Goal: Task Accomplishment & Management: Manage account settings

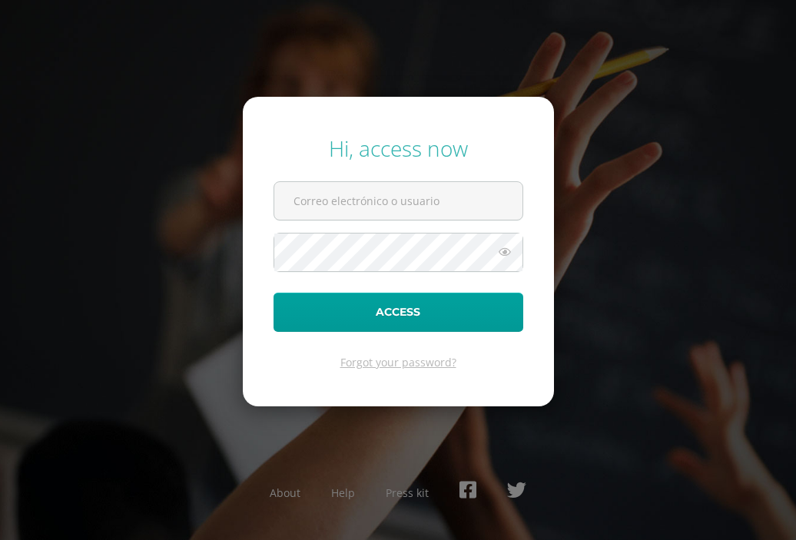
click at [340, 196] on input "text" at bounding box center [398, 201] width 248 height 38
type input "[PERSON_NAME][EMAIL_ADDRESS][DOMAIN_NAME]"
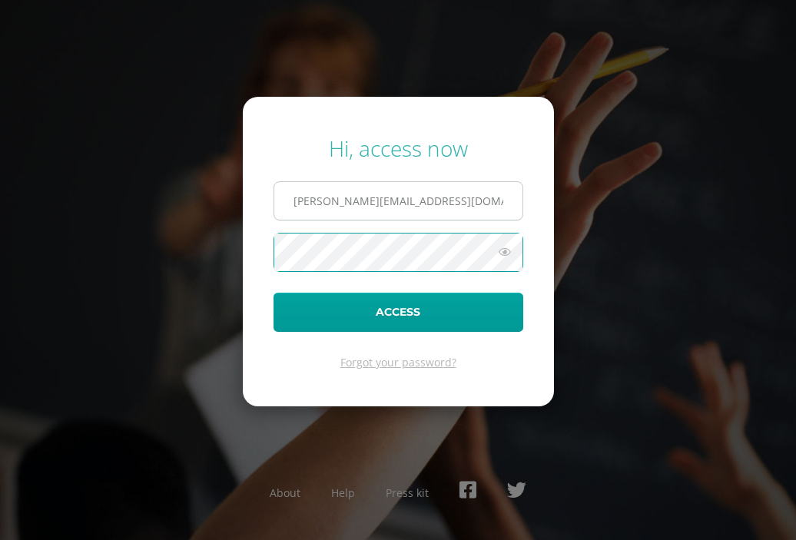
click at [273, 293] on button "Access" at bounding box center [398, 312] width 250 height 39
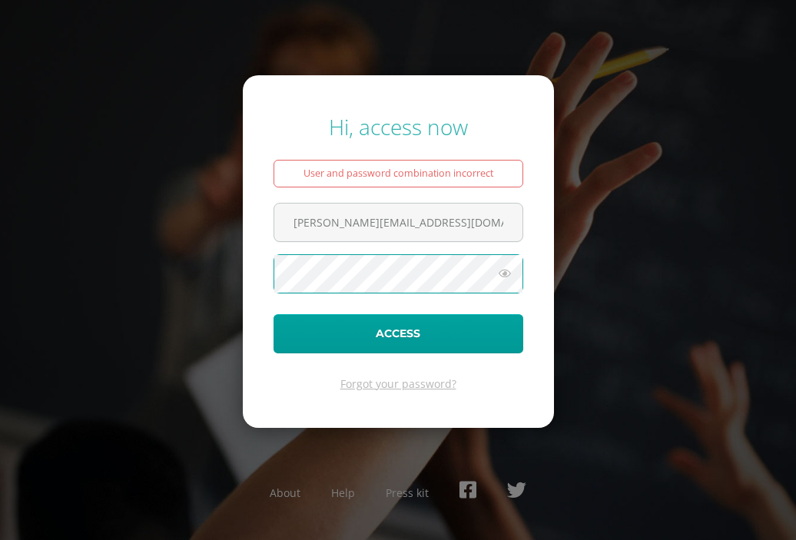
click at [505, 274] on icon at bounding box center [505, 273] width 20 height 18
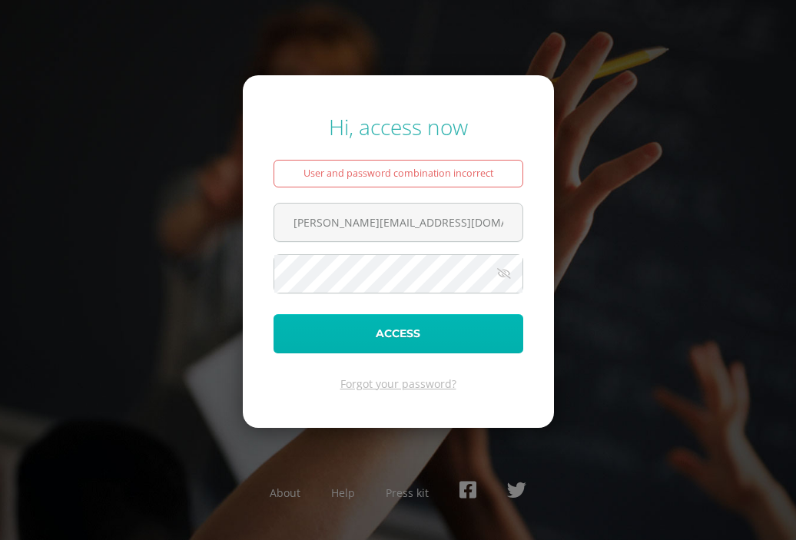
click at [431, 323] on button "Access" at bounding box center [398, 333] width 250 height 39
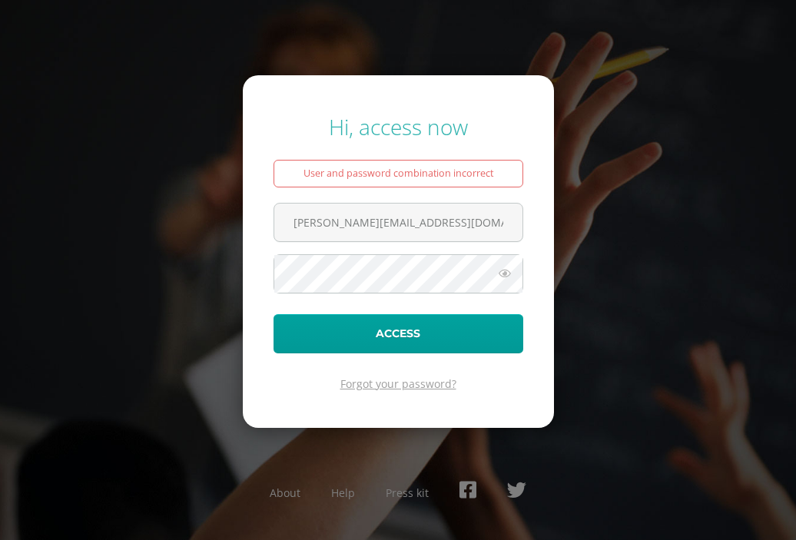
click at [412, 381] on link "Forgot your password?" at bounding box center [398, 383] width 116 height 15
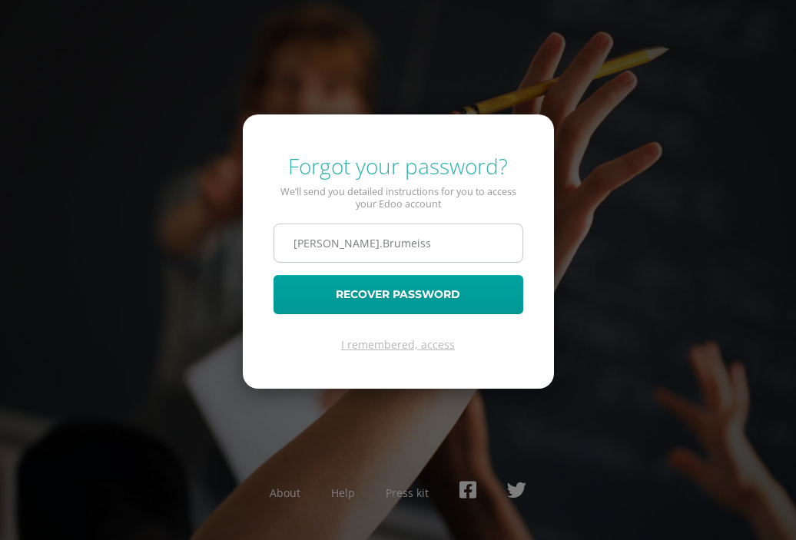
type input "[PERSON_NAME].Brumeissl"
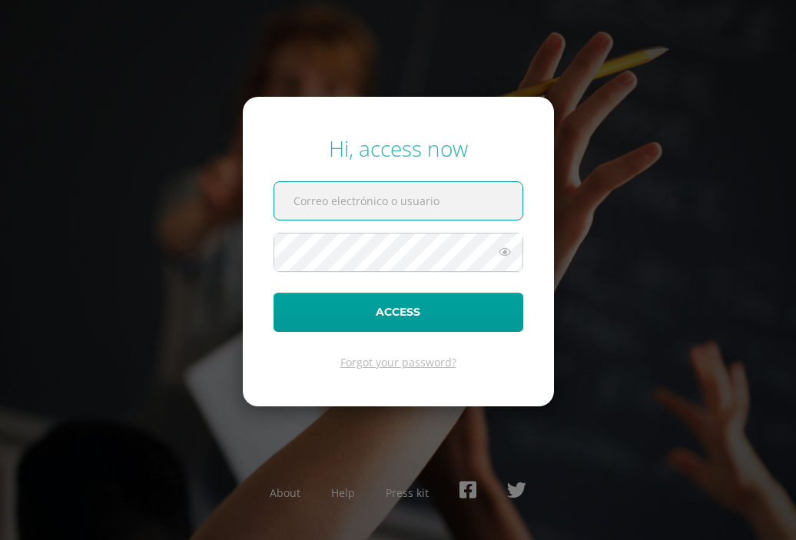
click at [315, 187] on input "text" at bounding box center [398, 201] width 248 height 38
click at [408, 187] on input "text" at bounding box center [398, 201] width 248 height 38
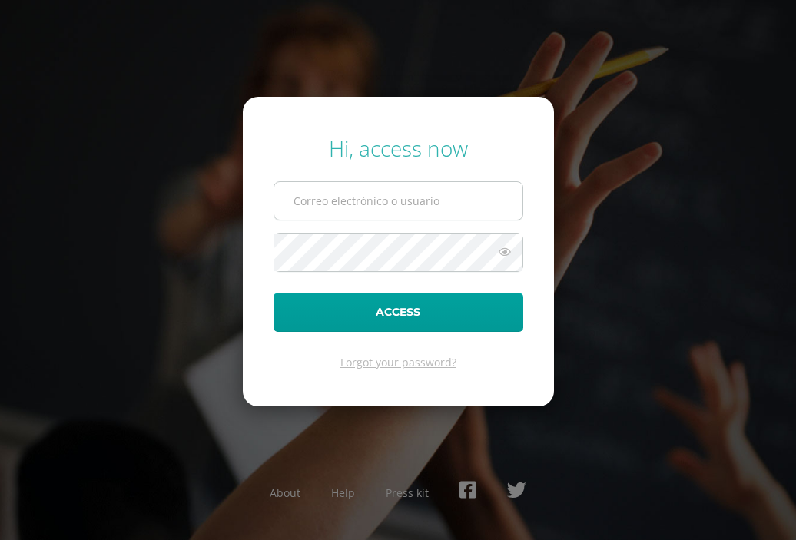
click at [394, 197] on input "text" at bounding box center [398, 201] width 248 height 38
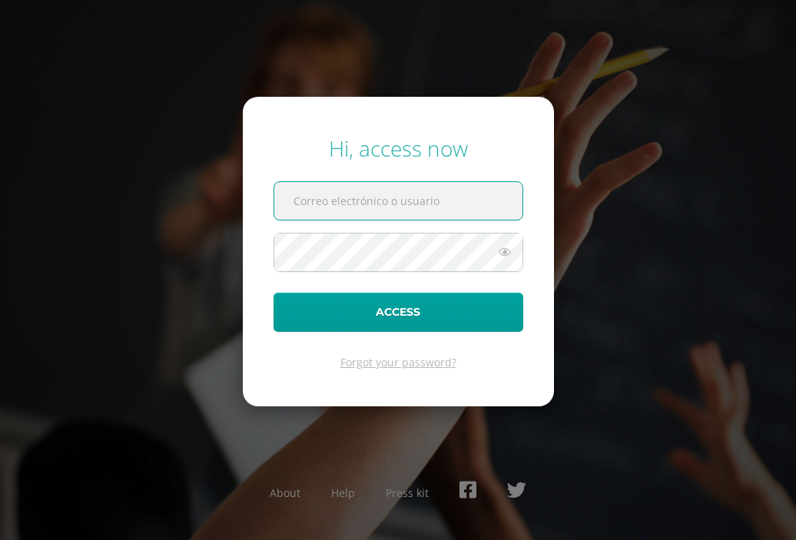
click at [394, 197] on input "text" at bounding box center [398, 201] width 248 height 38
click at [358, 205] on input "text" at bounding box center [398, 201] width 248 height 38
type input "[PERSON_NAME][EMAIL_ADDRESS][DOMAIN_NAME]"
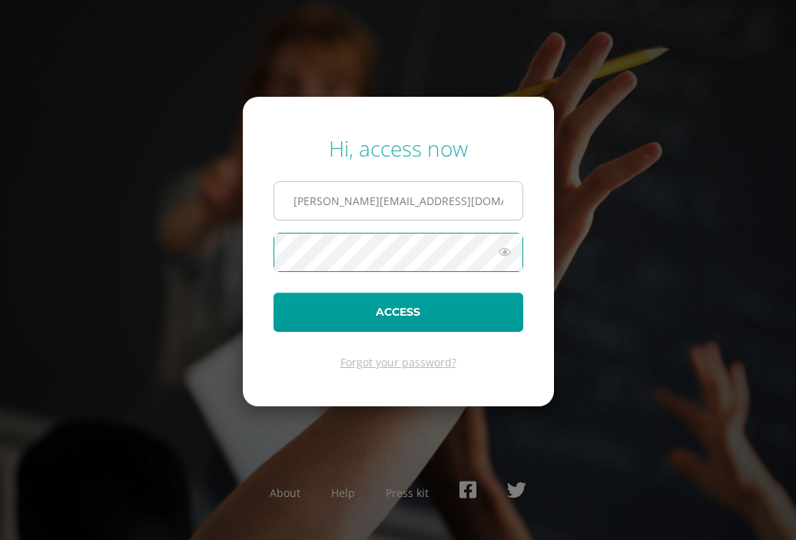
click at [273, 293] on button "Access" at bounding box center [398, 312] width 250 height 39
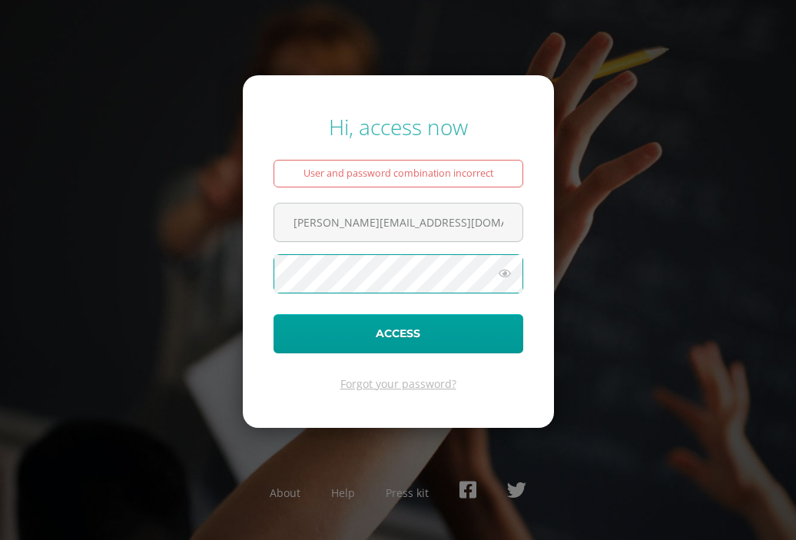
click at [501, 277] on icon at bounding box center [505, 273] width 20 height 18
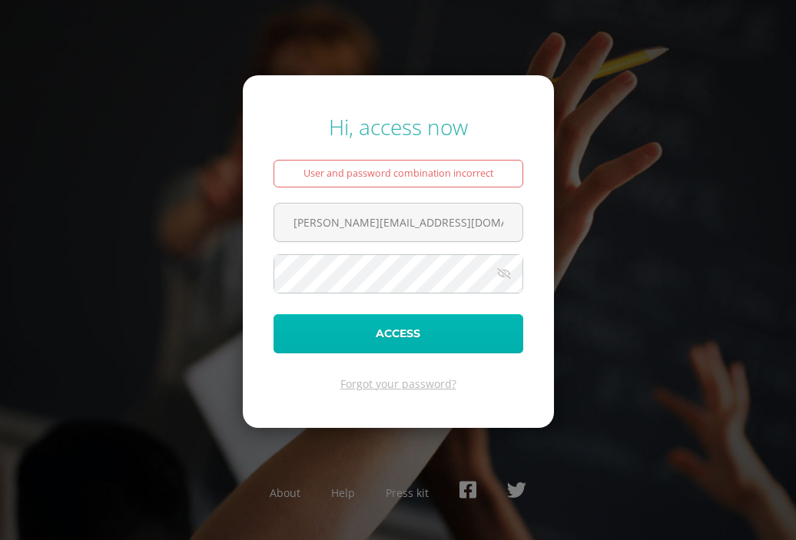
click at [398, 323] on button "Access" at bounding box center [398, 333] width 250 height 39
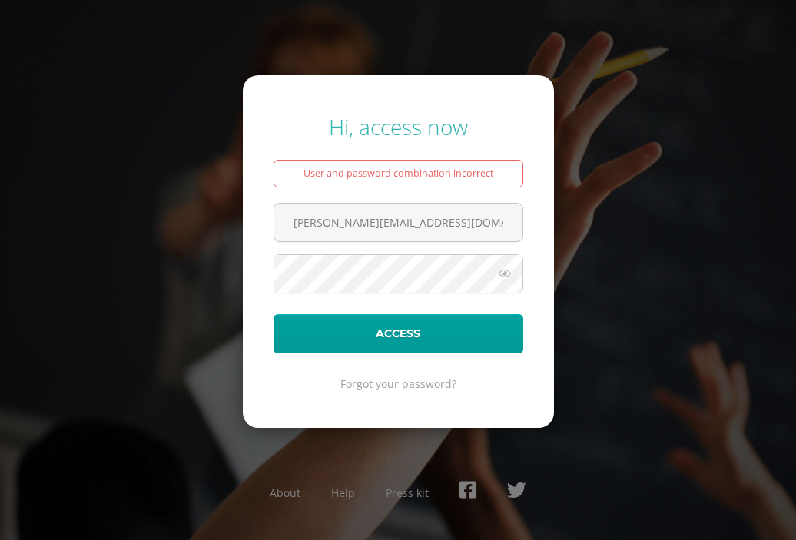
click at [412, 382] on link "Forgot your password?" at bounding box center [398, 383] width 116 height 15
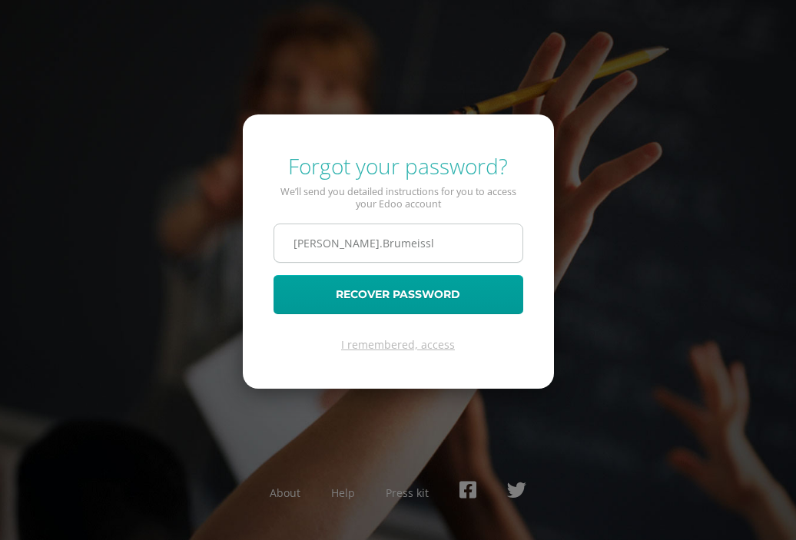
click at [381, 237] on input "[PERSON_NAME].Brumeissl" at bounding box center [398, 243] width 248 height 38
type input "[PERSON_NAME][EMAIL_ADDRESS][DOMAIN_NAME]"
click at [389, 313] on form "Forgot your password? We’ll send you detailed instructions for you to access yo…" at bounding box center [398, 250] width 311 height 273
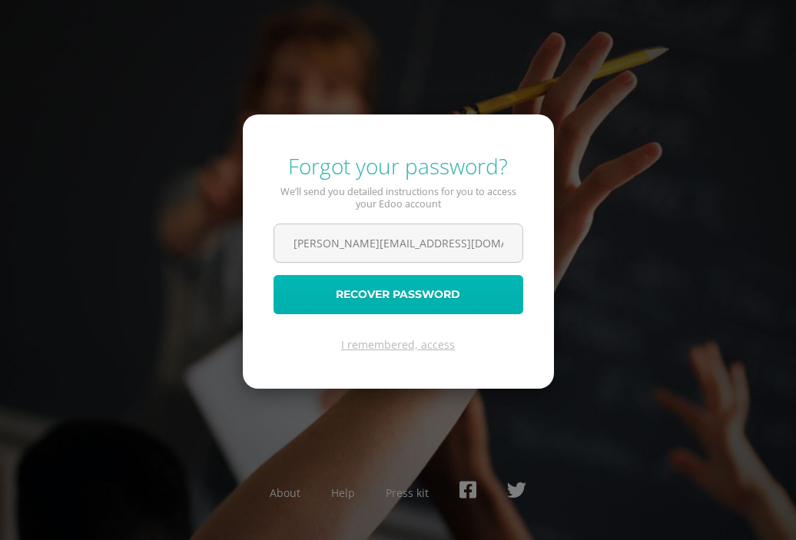
click at [386, 300] on button "Recover password" at bounding box center [398, 294] width 250 height 39
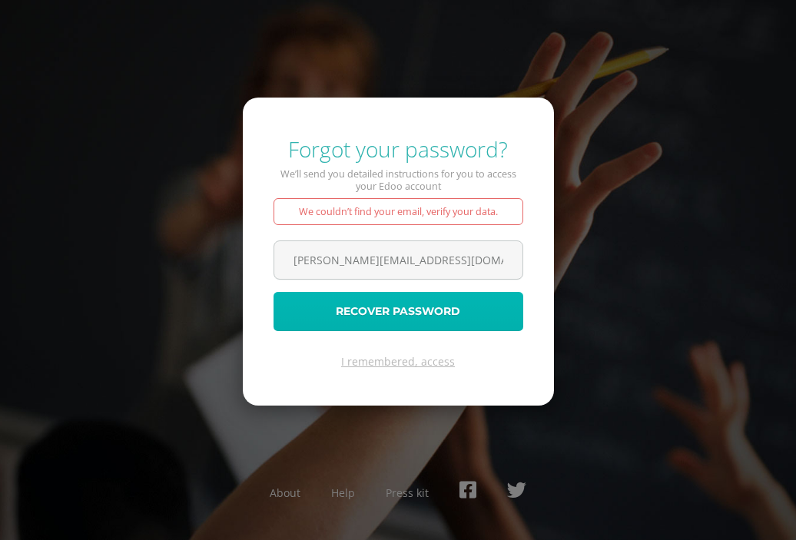
click at [386, 300] on button "Recover password" at bounding box center [398, 311] width 250 height 39
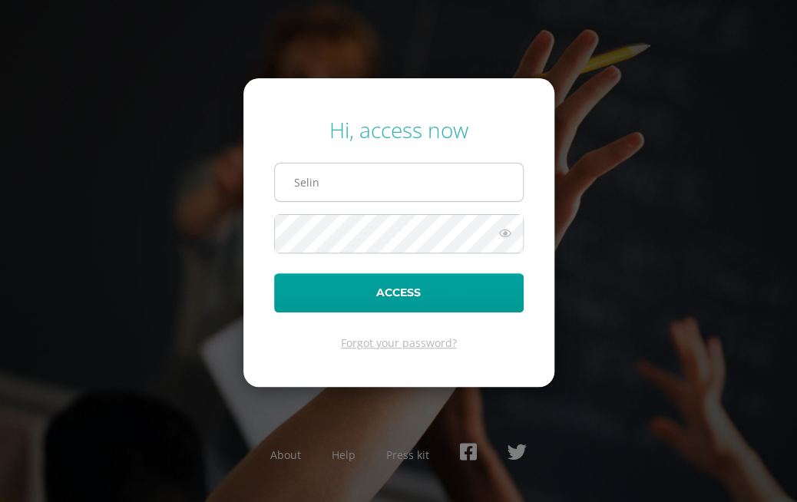
type input "[EMAIL_ADDRESS][DOMAIN_NAME]"
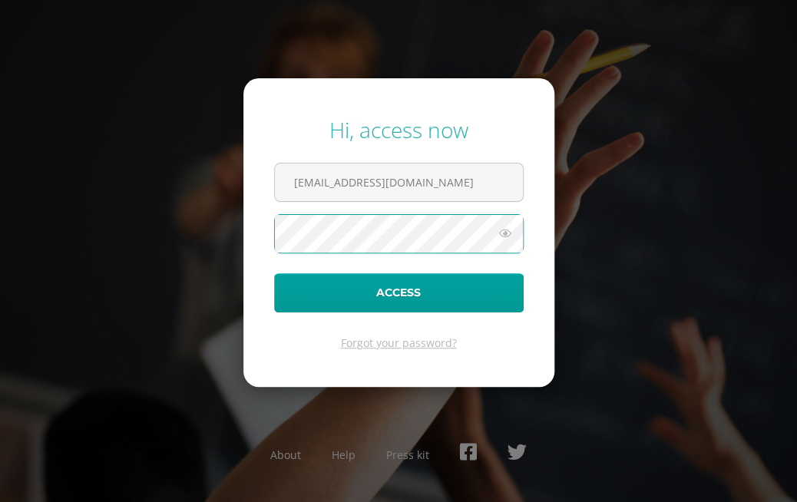
click at [506, 226] on icon at bounding box center [505, 233] width 20 height 18
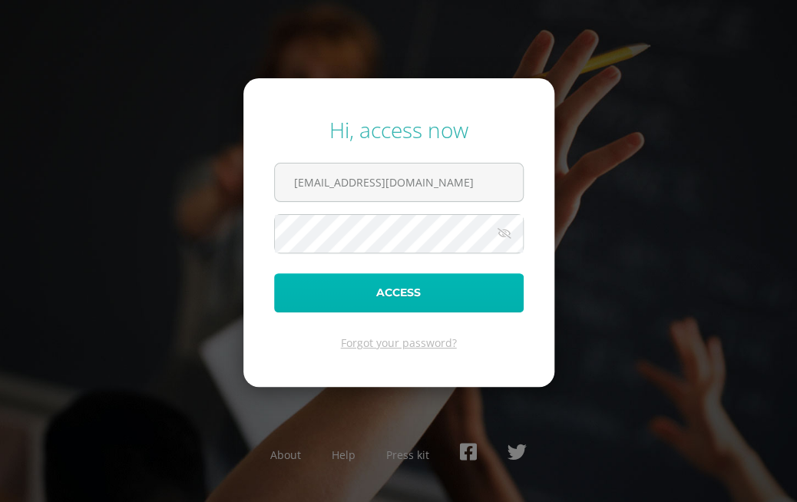
click at [372, 298] on button "Access" at bounding box center [399, 292] width 250 height 39
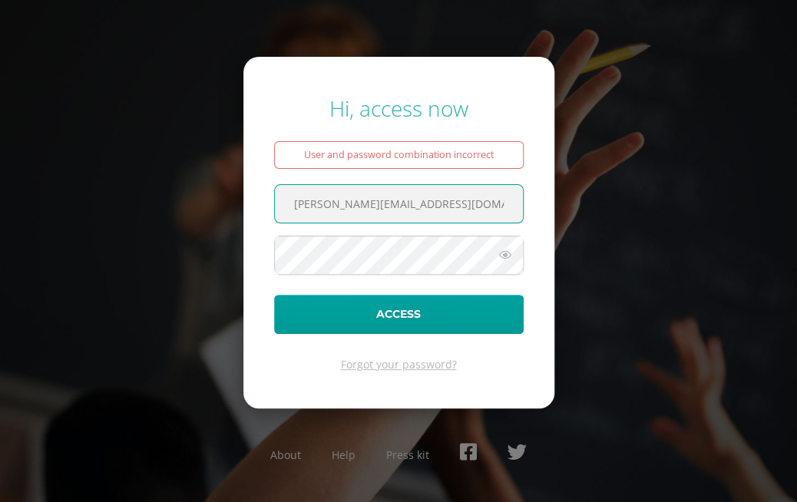
drag, startPoint x: 452, startPoint y: 203, endPoint x: 288, endPoint y: 183, distance: 165.5
click at [288, 184] on span "[PERSON_NAME][EMAIL_ADDRESS][DOMAIN_NAME]" at bounding box center [399, 203] width 250 height 39
type input "[PERSON_NAME][EMAIL_ADDRESS][DOMAIN_NAME]"
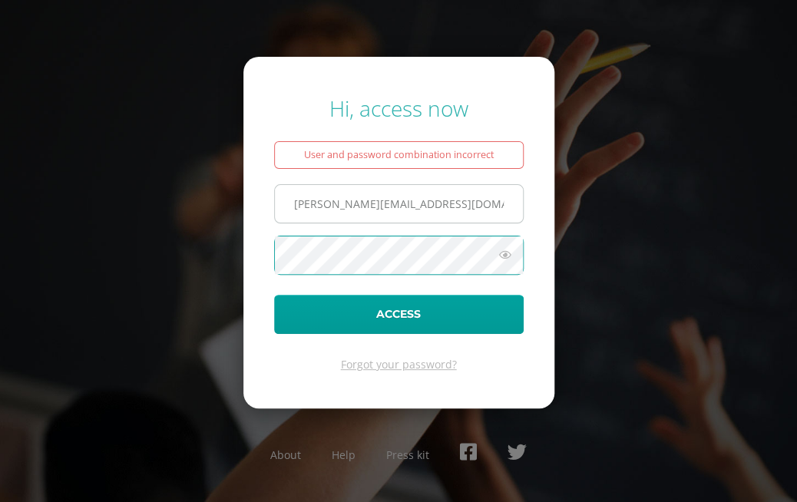
click at [274, 295] on button "Access" at bounding box center [399, 314] width 250 height 39
